Goal: Information Seeking & Learning: Learn about a topic

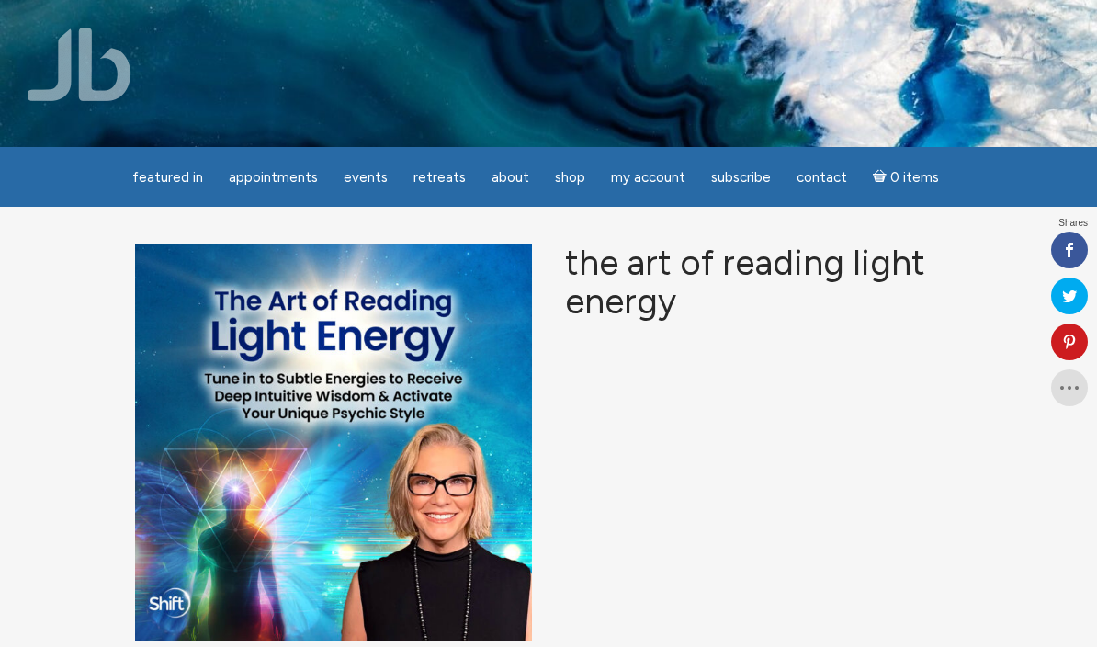
scroll to position [119, 0]
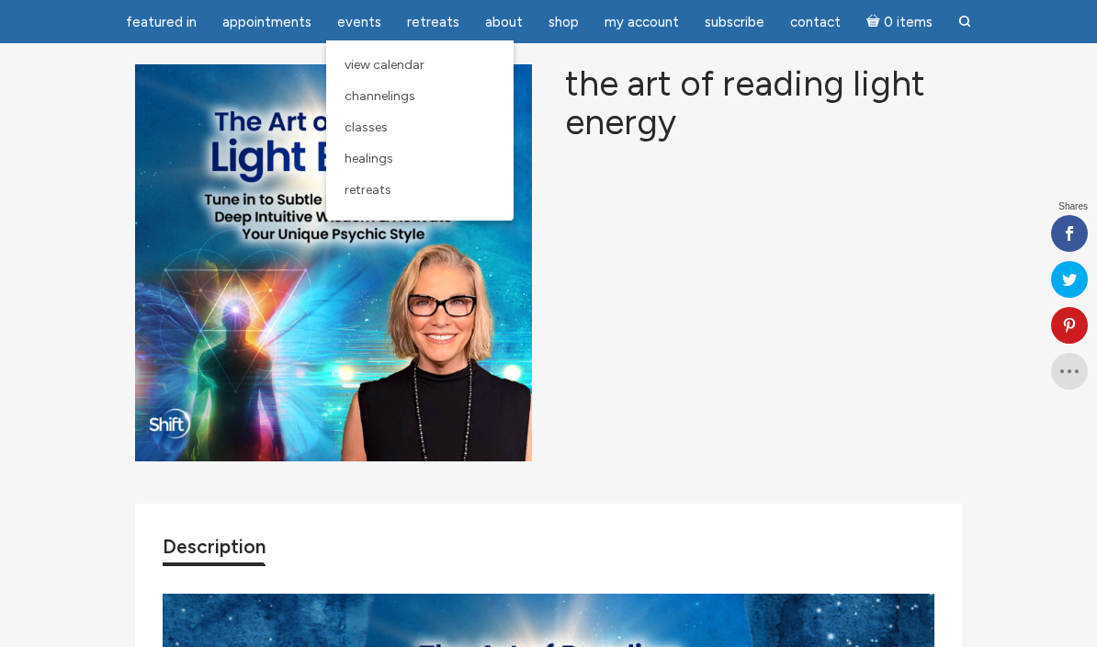
click at [393, 64] on span "View Calendar" at bounding box center [385, 65] width 80 height 16
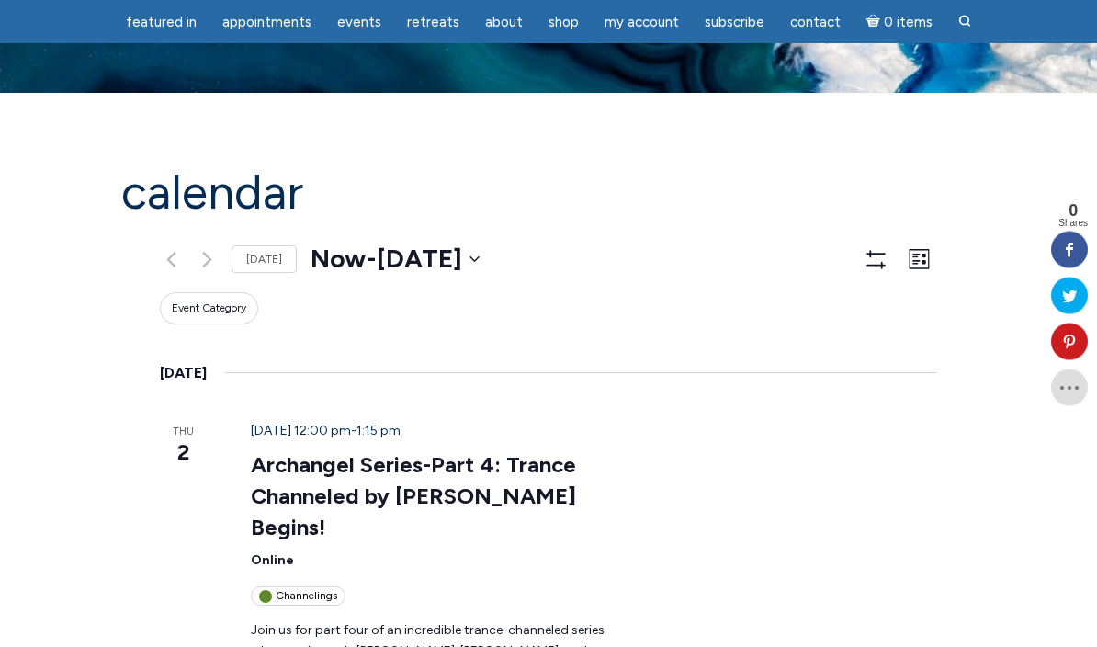
scroll to position [101, 0]
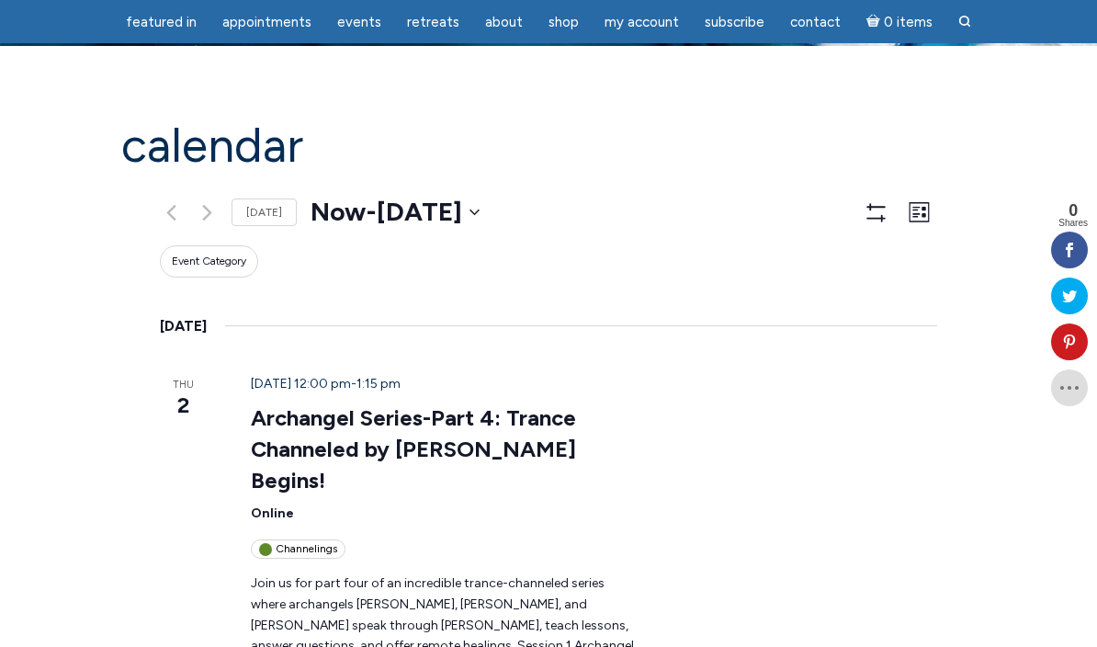
click at [293, 404] on link "Archangel Series-Part 4: Trance Channeled by [PERSON_NAME] Begins!" at bounding box center [413, 449] width 325 height 90
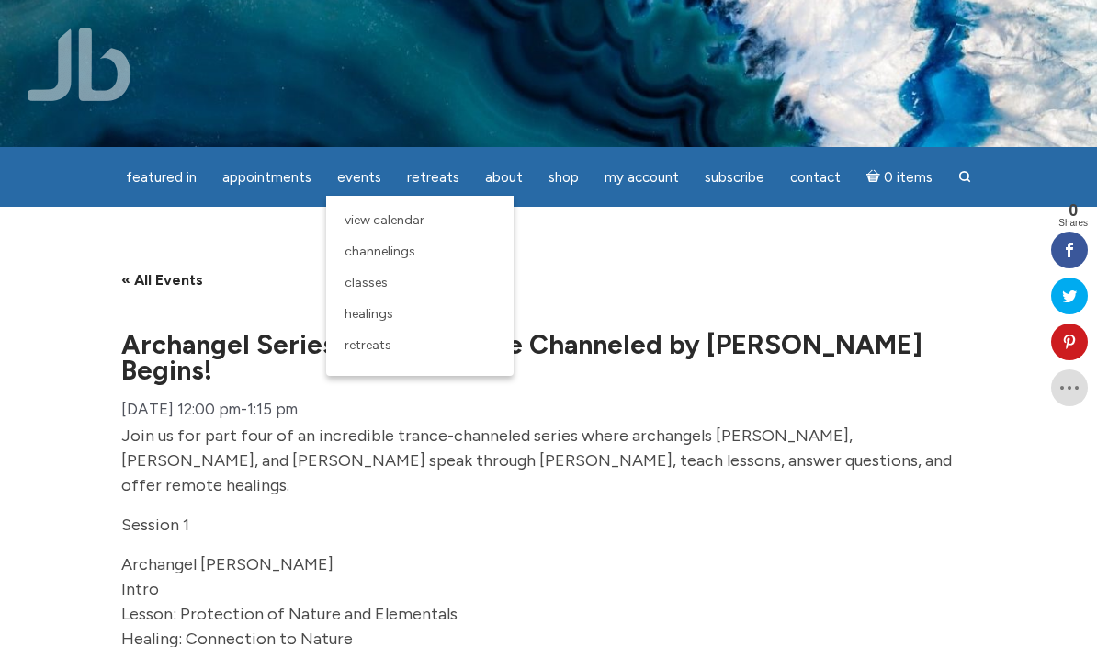
click at [403, 247] on span "Channelings" at bounding box center [380, 251] width 71 height 16
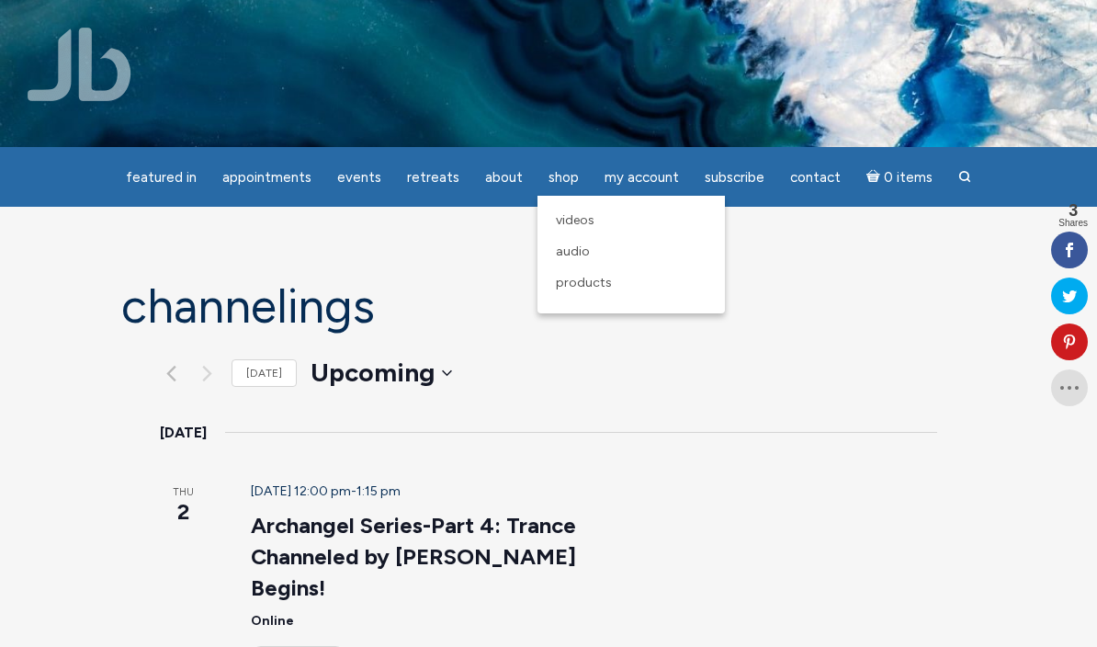
click at [575, 223] on span "Videos" at bounding box center [575, 220] width 39 height 16
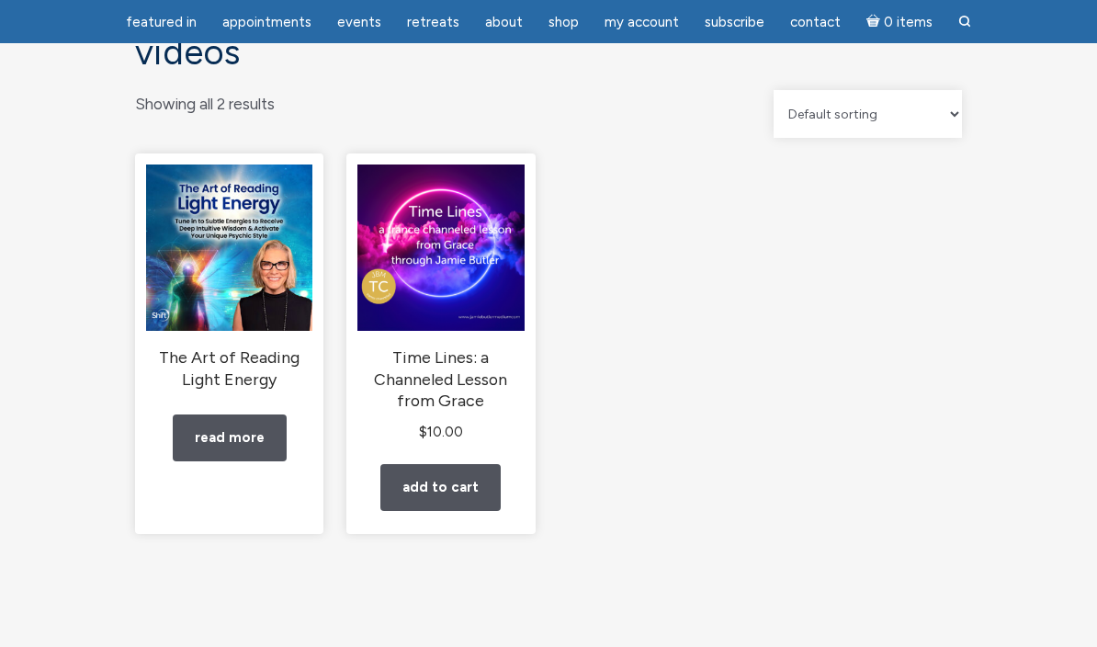
scroll to position [158, 0]
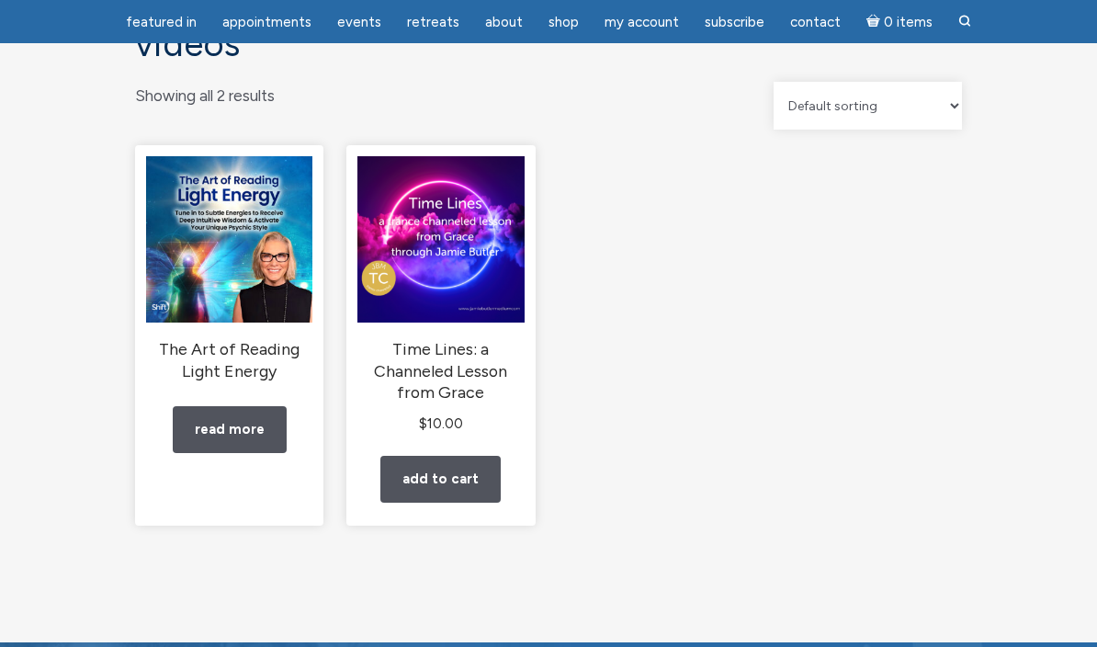
click at [216, 443] on link "Read more" at bounding box center [230, 430] width 114 height 47
